Goal: Entertainment & Leisure: Consume media (video, audio)

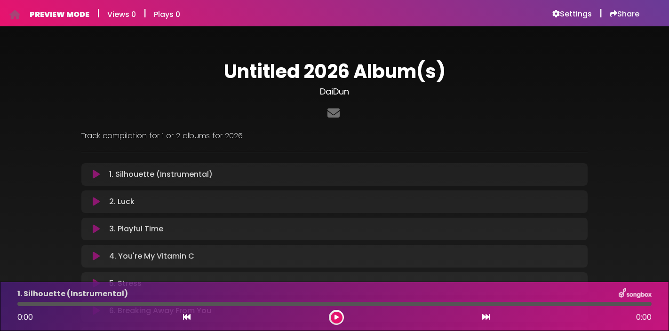
click at [94, 175] on icon at bounding box center [96, 174] width 7 height 9
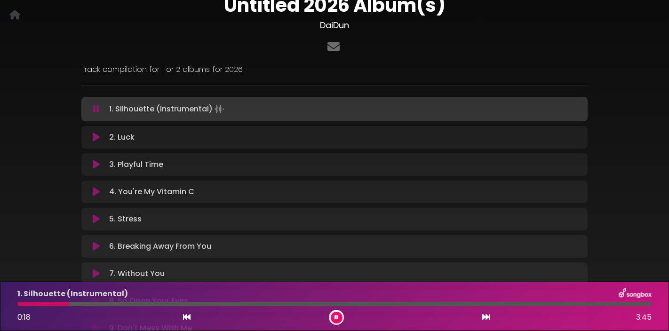
scroll to position [72, 0]
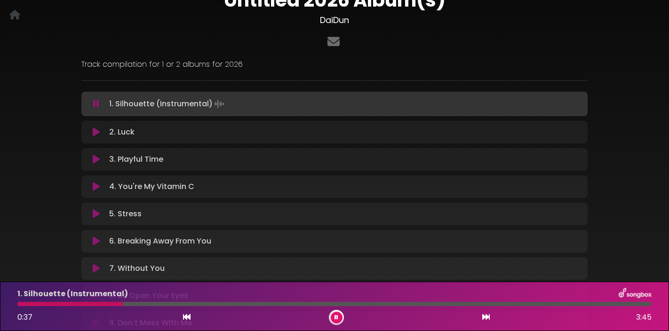
click at [97, 131] on icon at bounding box center [96, 131] width 7 height 9
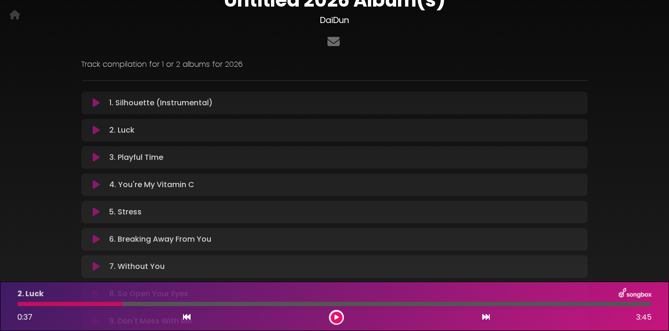
click at [96, 130] on icon at bounding box center [96, 130] width 7 height 9
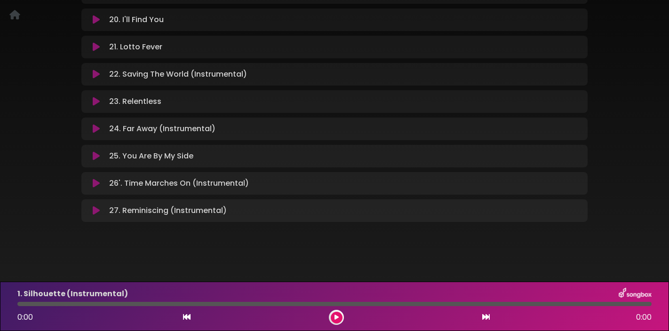
scroll to position [673, 0]
click at [96, 212] on icon at bounding box center [96, 211] width 7 height 9
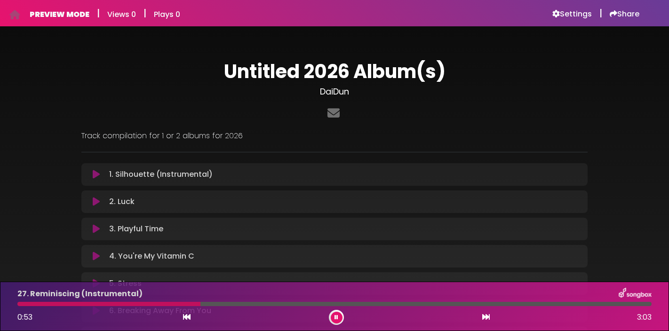
scroll to position [0, 0]
click at [98, 200] on icon at bounding box center [96, 201] width 7 height 9
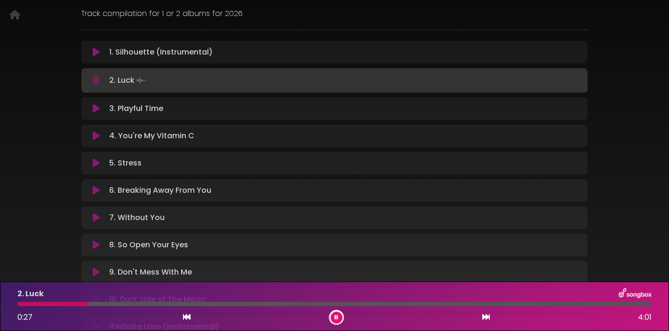
scroll to position [117, 0]
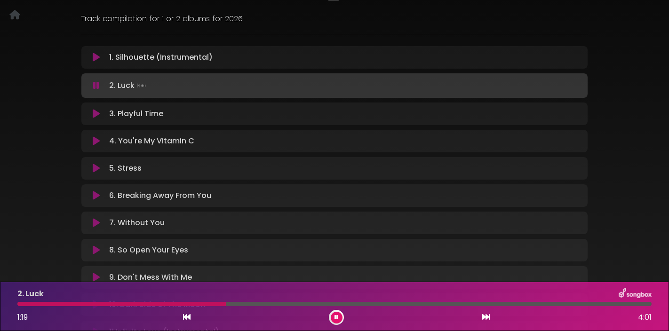
click at [96, 113] on icon at bounding box center [96, 113] width 7 height 9
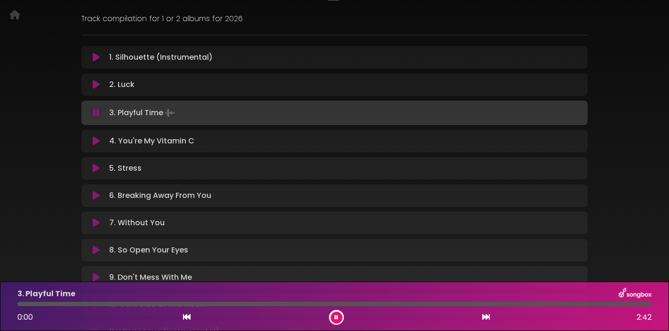
click at [96, 113] on icon at bounding box center [96, 112] width 6 height 9
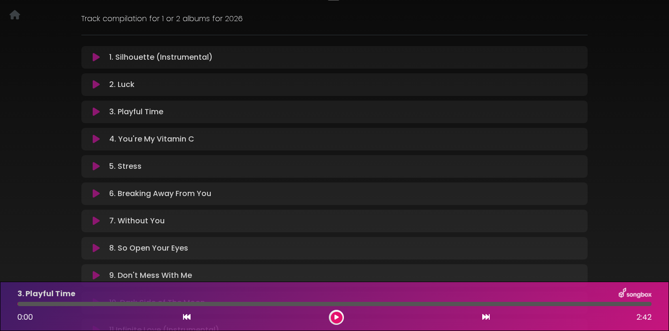
click at [96, 113] on icon at bounding box center [96, 111] width 7 height 9
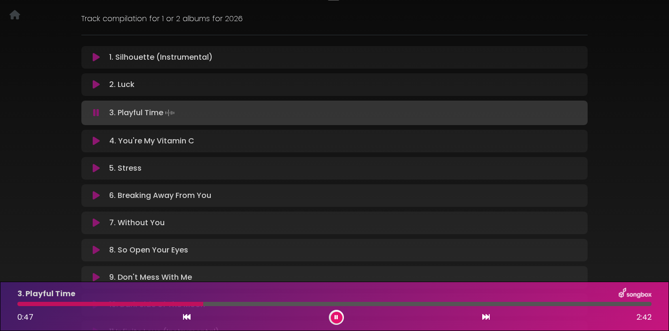
click at [96, 142] on icon at bounding box center [96, 140] width 7 height 9
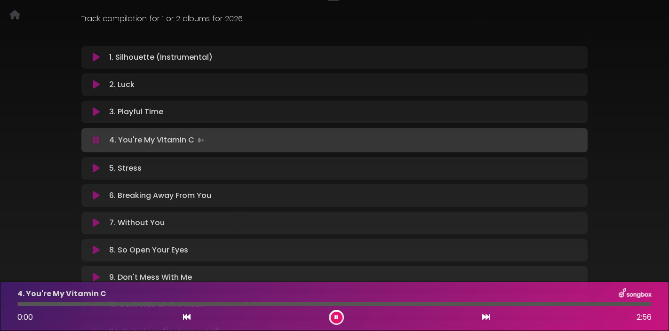
click at [98, 140] on icon at bounding box center [96, 139] width 6 height 9
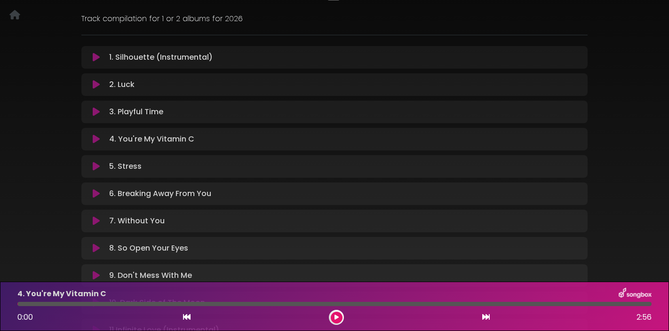
click at [98, 140] on icon at bounding box center [96, 139] width 7 height 9
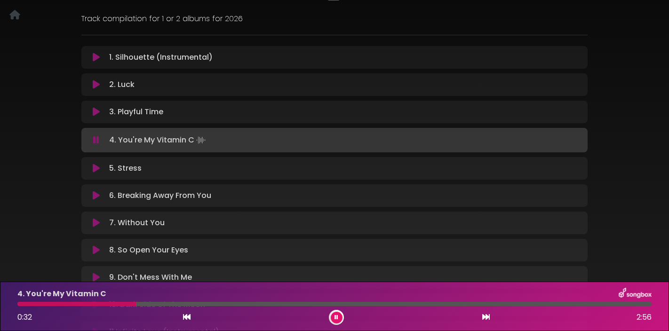
click at [95, 168] on icon at bounding box center [96, 168] width 7 height 9
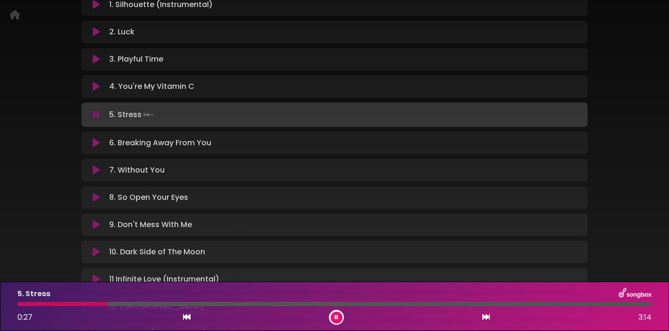
scroll to position [175, 0]
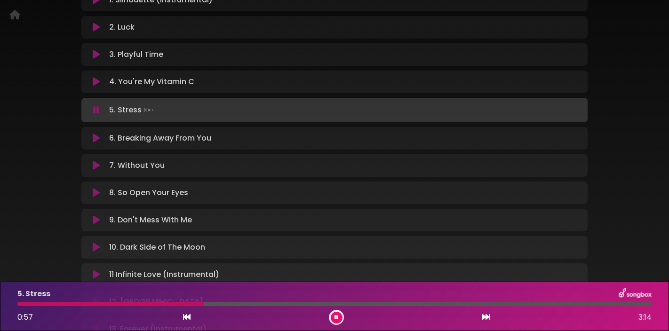
click at [96, 135] on icon at bounding box center [96, 138] width 7 height 9
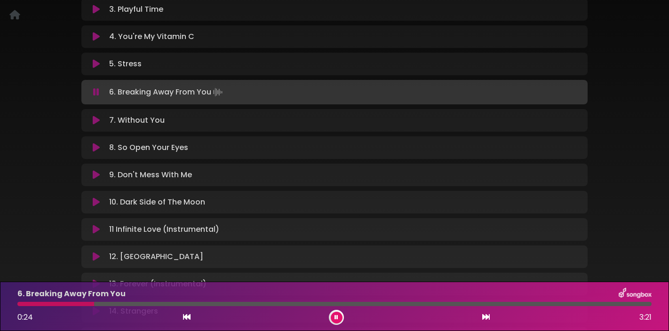
scroll to position [222, 0]
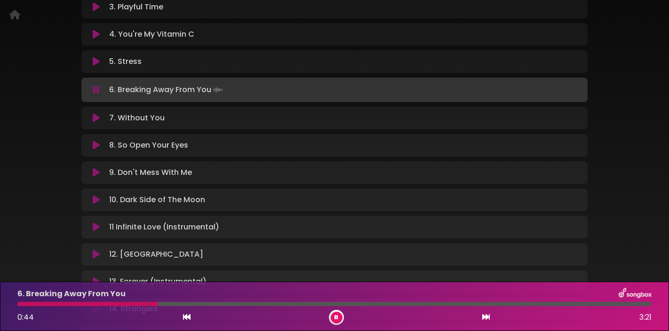
click at [95, 117] on icon at bounding box center [96, 117] width 7 height 9
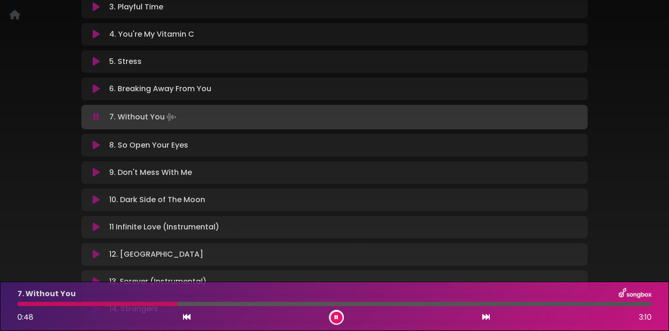
click at [95, 143] on icon at bounding box center [96, 145] width 7 height 9
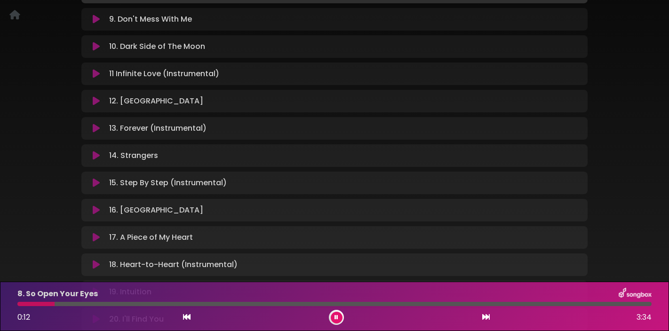
scroll to position [382, 0]
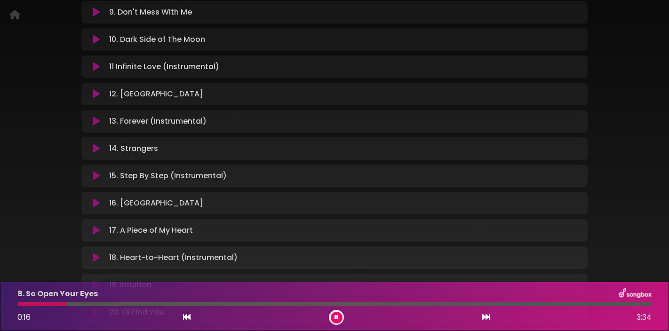
click at [94, 145] on icon at bounding box center [96, 148] width 7 height 9
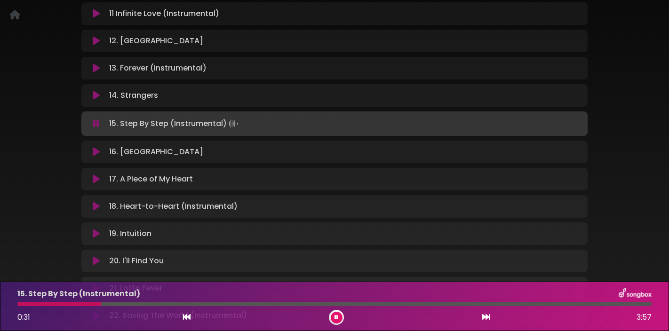
scroll to position [436, 0]
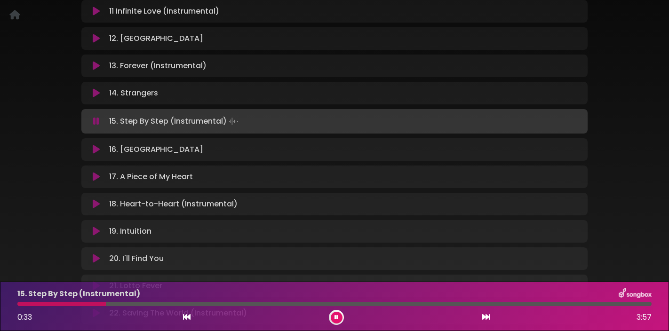
click at [96, 176] on icon at bounding box center [96, 176] width 7 height 9
